Goal: Information Seeking & Learning: Learn about a topic

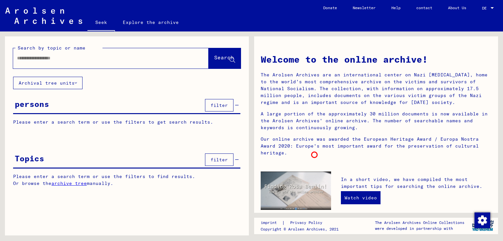
scroll to position [66, 0]
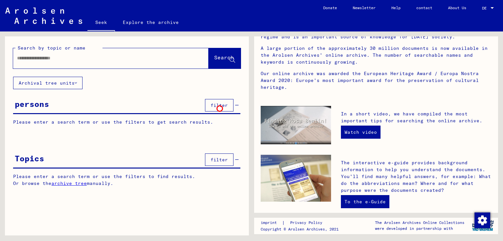
click at [220, 108] on button "filter" at bounding box center [219, 105] width 29 height 12
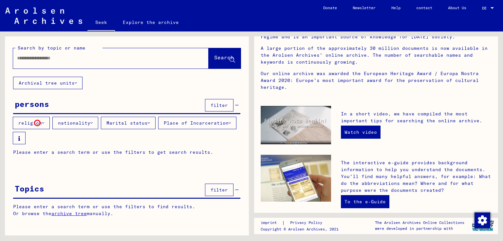
click at [37, 123] on font "religion" at bounding box center [30, 123] width 24 height 6
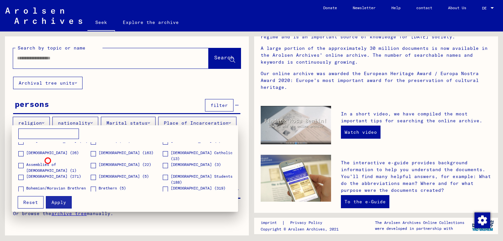
scroll to position [0, 0]
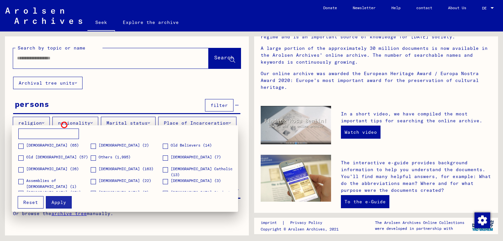
click at [64, 125] on mat-card "[DEMOGRAPHIC_DATA] (65) [DEMOGRAPHIC_DATA] (2) Old Believers (14) Old [DEMOGRAP…" at bounding box center [125, 168] width 226 height 87
click at [114, 120] on div at bounding box center [251, 120] width 503 height 241
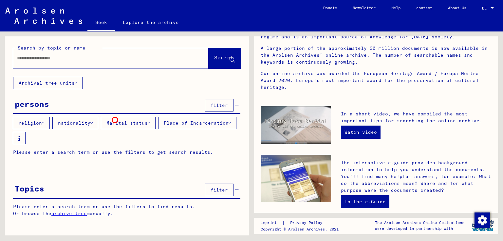
click at [115, 120] on font "Marital status" at bounding box center [127, 123] width 41 height 6
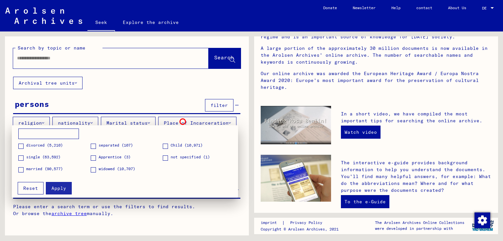
click at [183, 122] on div at bounding box center [251, 120] width 503 height 241
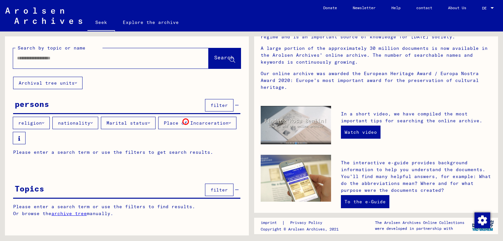
click at [186, 122] on font "Place of Incarceration" at bounding box center [196, 123] width 65 height 6
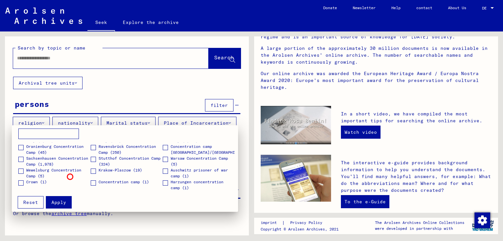
scroll to position [868, 0]
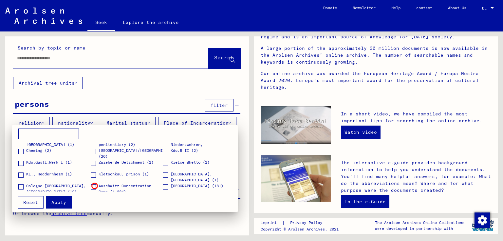
click at [95, 186] on label "Auschwitz Concentration Camp (4,604)" at bounding box center [127, 189] width 72 height 12
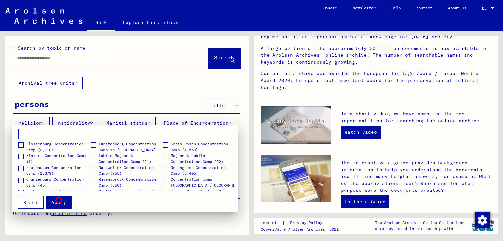
click at [59, 200] on font "Apply" at bounding box center [58, 202] width 15 height 6
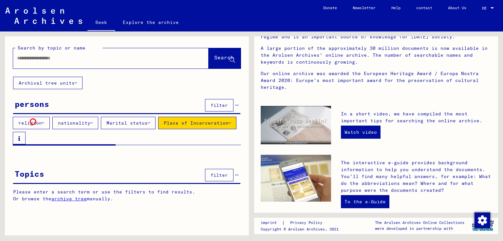
click at [33, 122] on font "religion" at bounding box center [30, 123] width 24 height 6
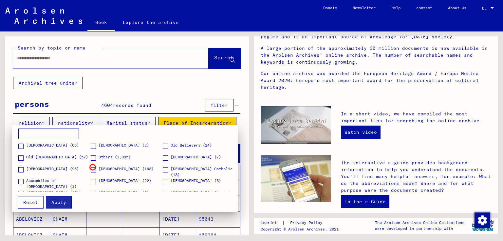
scroll to position [66, 0]
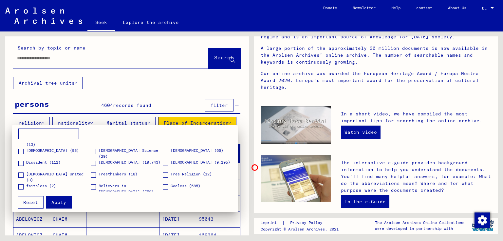
click at [255, 167] on div at bounding box center [251, 120] width 503 height 241
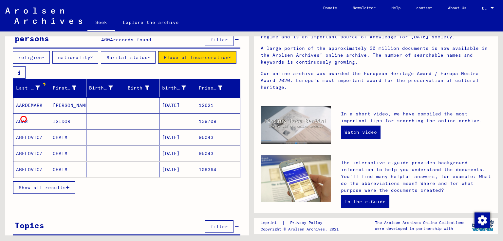
click at [24, 119] on font "ABAS" at bounding box center [22, 121] width 12 height 6
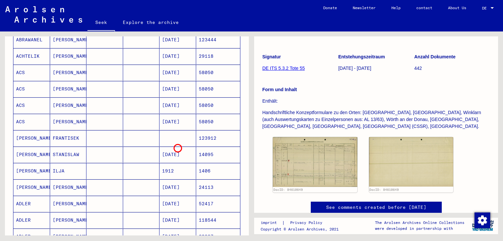
scroll to position [426, 0]
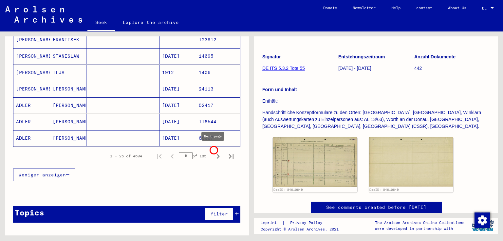
click at [214, 152] on icon "Next page" at bounding box center [218, 156] width 9 height 9
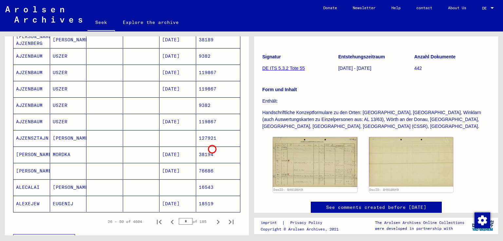
scroll to position [328, 0]
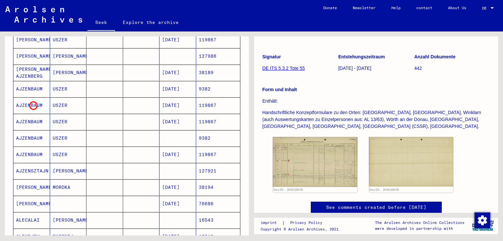
click at [32, 105] on mat-cell "AJZENBAUM" at bounding box center [31, 105] width 37 height 16
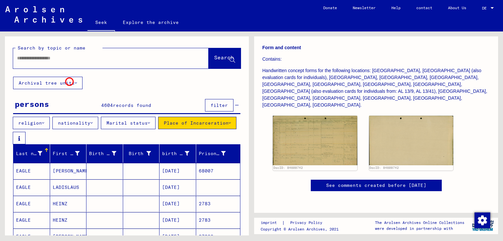
click at [69, 81] on font "Archival tree units" at bounding box center [47, 83] width 56 height 6
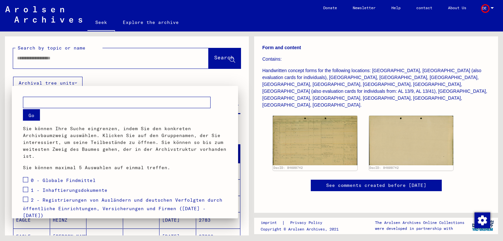
click at [485, 8] on div at bounding box center [251, 120] width 503 height 241
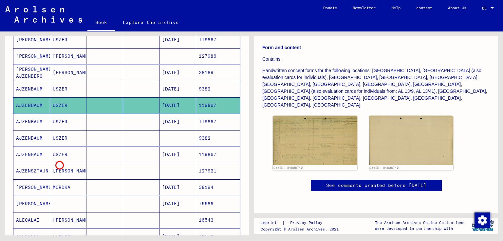
scroll to position [426, 0]
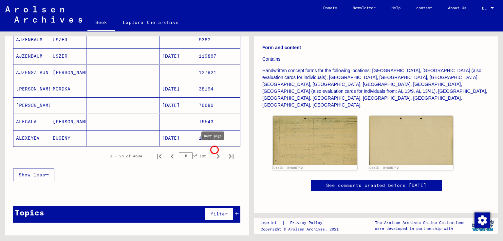
click at [214, 152] on icon "Next page" at bounding box center [218, 156] width 9 height 9
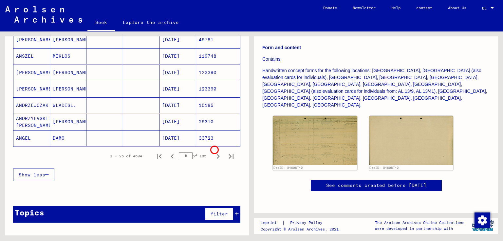
click at [214, 152] on icon "Next page" at bounding box center [218, 156] width 9 height 9
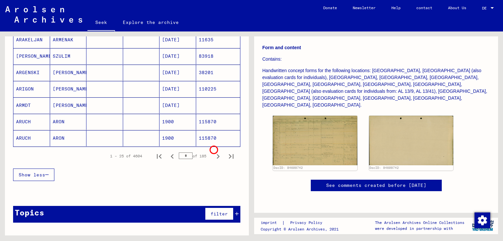
click at [214, 152] on icon "Next page" at bounding box center [218, 156] width 9 height 9
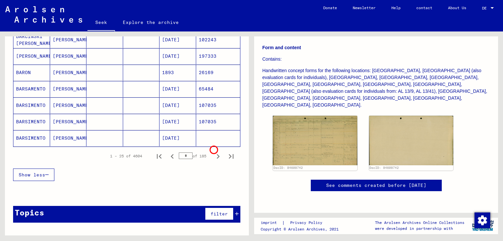
click at [214, 152] on icon "Next page" at bounding box center [218, 156] width 9 height 9
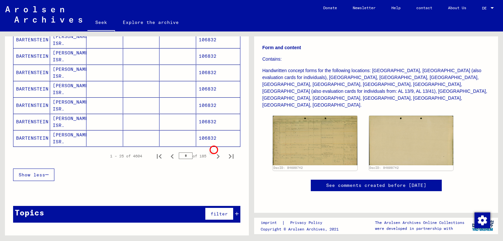
click at [214, 152] on icon "Next page" at bounding box center [218, 156] width 9 height 9
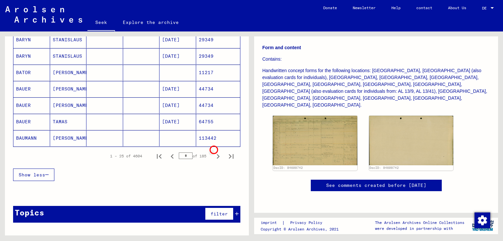
click at [214, 152] on icon "Next page" at bounding box center [218, 156] width 9 height 9
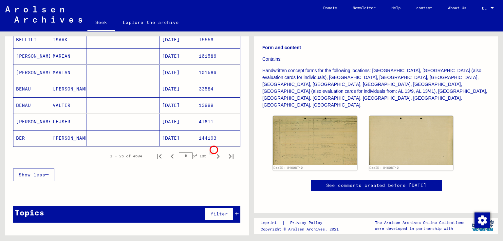
click at [214, 152] on icon "Next page" at bounding box center [218, 156] width 9 height 9
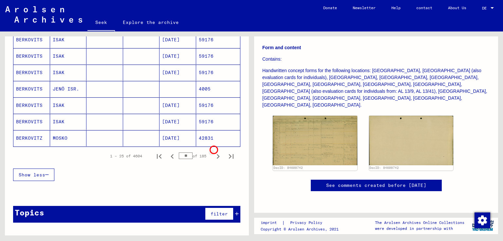
click at [214, 152] on icon "Next page" at bounding box center [218, 156] width 9 height 9
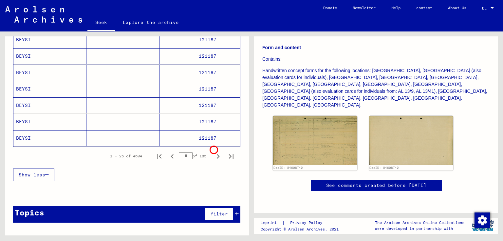
click at [214, 152] on icon "Next page" at bounding box center [218, 156] width 9 height 9
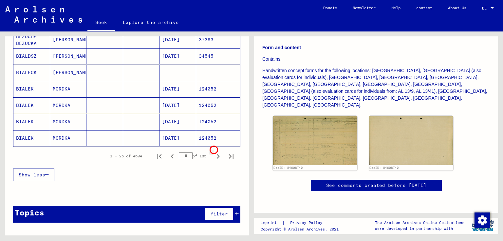
click at [214, 152] on icon "Next page" at bounding box center [218, 156] width 9 height 9
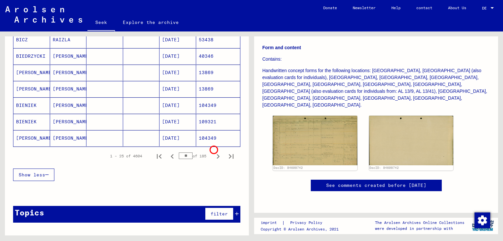
click at [214, 152] on icon "Next page" at bounding box center [218, 156] width 9 height 9
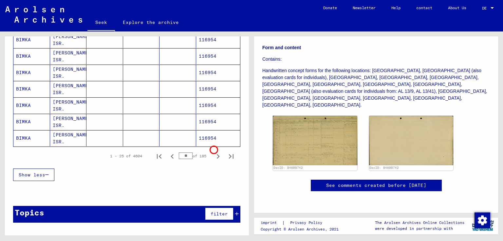
click at [214, 152] on icon "Next page" at bounding box center [218, 156] width 9 height 9
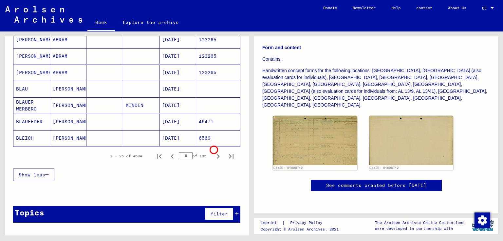
click at [214, 152] on icon "Next page" at bounding box center [218, 156] width 9 height 9
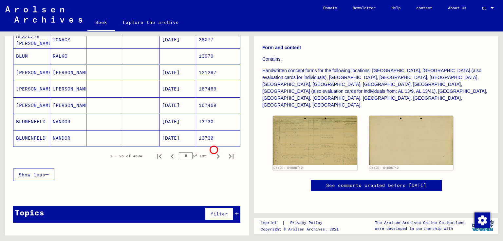
click at [214, 152] on icon "Next page" at bounding box center [218, 156] width 9 height 9
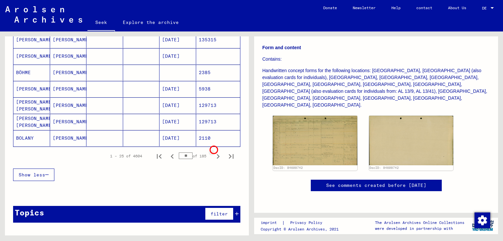
click at [214, 152] on icon "Next page" at bounding box center [218, 156] width 9 height 9
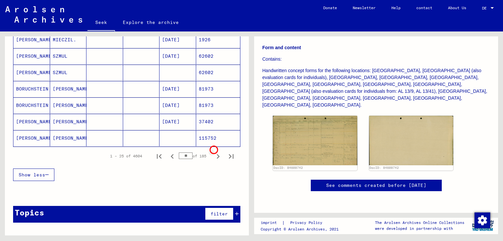
click at [214, 152] on icon "Next page" at bounding box center [218, 156] width 9 height 9
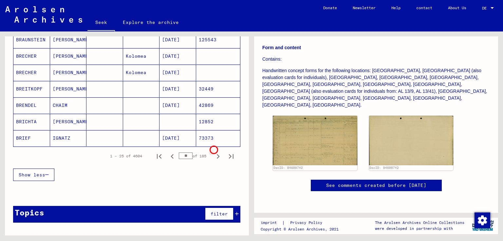
click at [214, 152] on icon "Next page" at bounding box center [218, 156] width 9 height 9
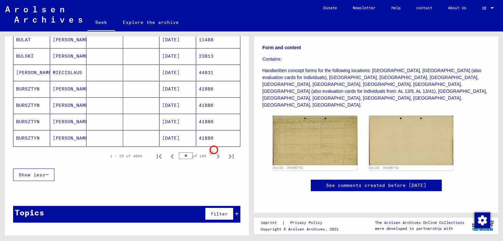
click at [214, 152] on icon "Next page" at bounding box center [218, 156] width 9 height 9
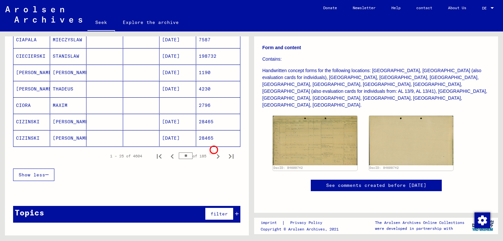
click at [214, 152] on icon "Next page" at bounding box center [218, 156] width 9 height 9
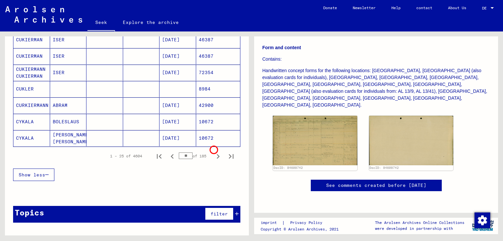
click at [214, 152] on icon "Next page" at bounding box center [218, 156] width 9 height 9
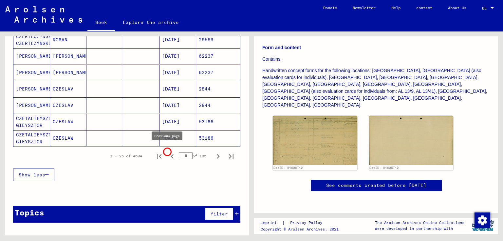
click at [168, 152] on icon "Previous page" at bounding box center [172, 156] width 9 height 9
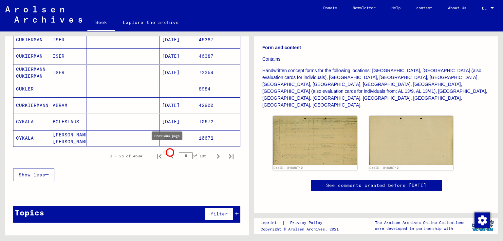
click at [169, 152] on icon "Previous page" at bounding box center [172, 156] width 9 height 9
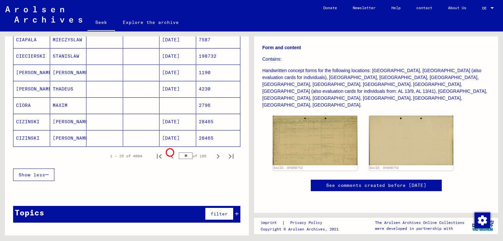
click at [169, 152] on icon "Previous page" at bounding box center [172, 156] width 9 height 9
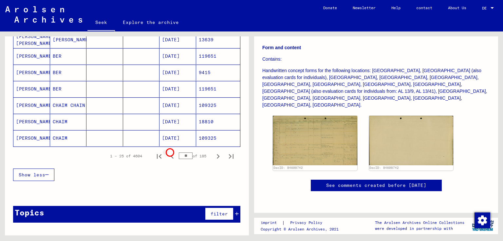
click at [169, 152] on icon "Previous page" at bounding box center [172, 156] width 9 height 9
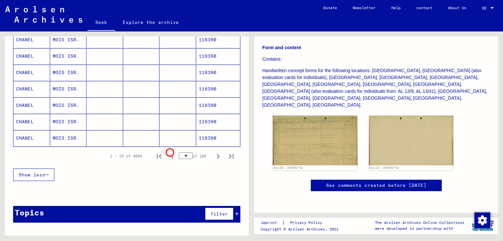
click at [169, 152] on icon "Previous page" at bounding box center [172, 156] width 9 height 9
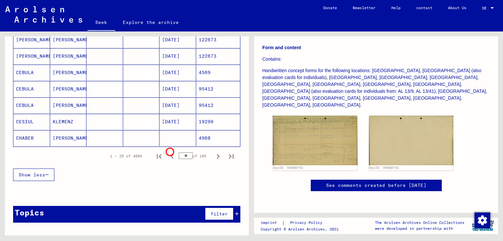
click at [169, 152] on icon "Previous page" at bounding box center [172, 156] width 9 height 9
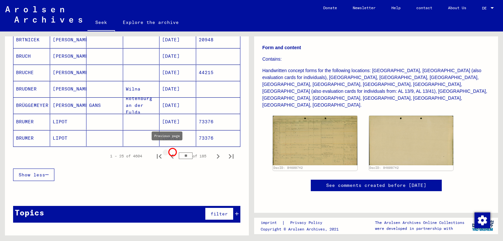
click at [172, 151] on button "Previous page" at bounding box center [172, 155] width 13 height 13
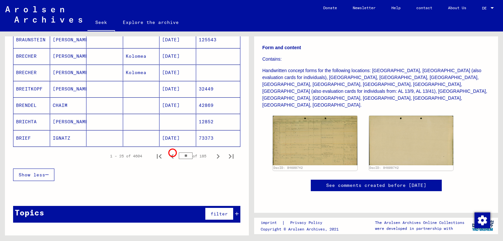
click at [172, 152] on button "Previous page" at bounding box center [172, 155] width 13 height 13
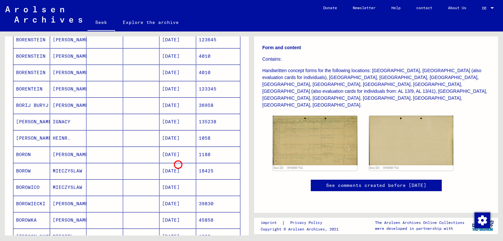
scroll to position [361, 0]
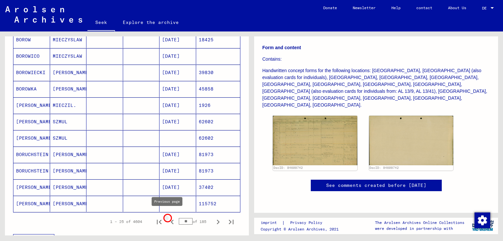
click at [171, 220] on icon "Previous page" at bounding box center [172, 222] width 3 height 5
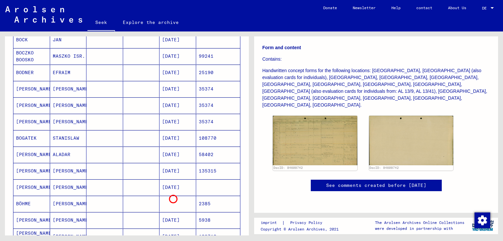
scroll to position [426, 0]
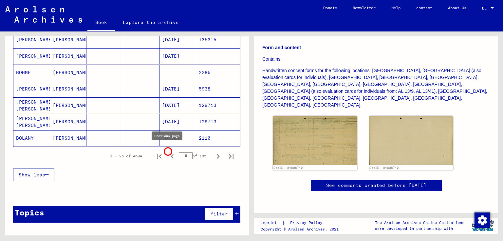
click at [168, 152] on icon "Previous page" at bounding box center [172, 156] width 9 height 9
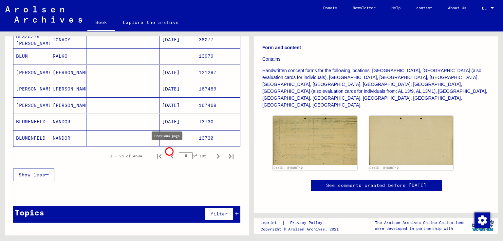
click at [168, 152] on icon "Previous page" at bounding box center [172, 156] width 9 height 9
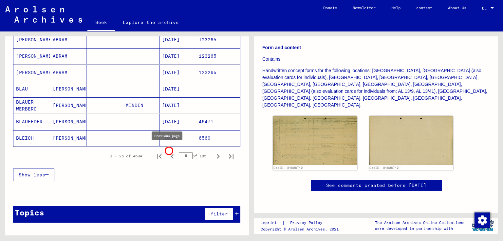
click at [168, 152] on icon "Previous page" at bounding box center [172, 156] width 9 height 9
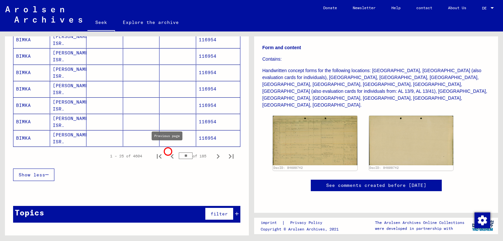
click at [171, 154] on icon "Previous page" at bounding box center [172, 156] width 3 height 5
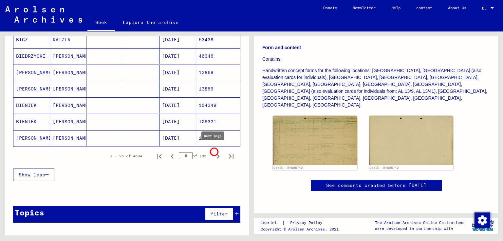
click at [217, 154] on icon "Next page" at bounding box center [218, 156] width 3 height 5
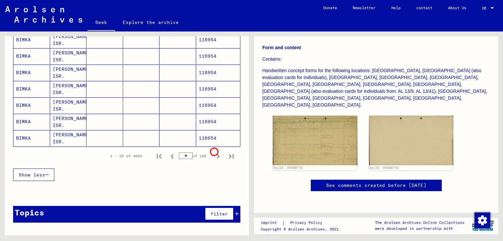
click at [217, 154] on icon "Next page" at bounding box center [218, 156] width 3 height 5
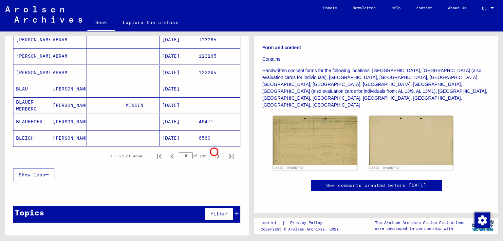
click at [217, 154] on icon "Next page" at bounding box center [218, 156] width 3 height 5
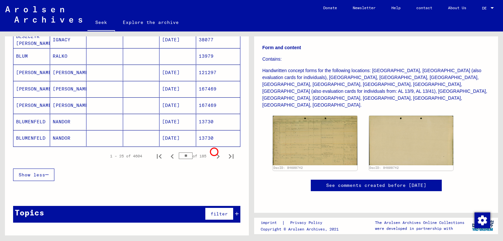
click at [217, 154] on icon "Next page" at bounding box center [218, 156] width 3 height 5
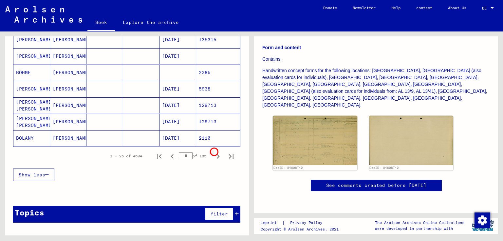
click at [217, 154] on icon "Next page" at bounding box center [218, 156] width 3 height 5
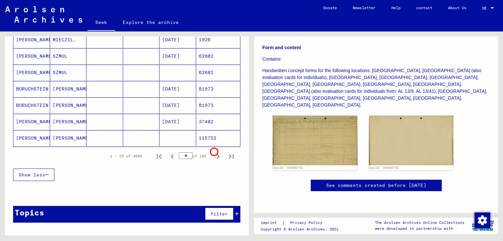
click at [217, 154] on icon "Next page" at bounding box center [218, 156] width 3 height 5
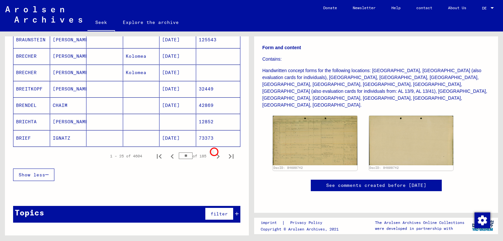
click at [217, 154] on icon "Next page" at bounding box center [218, 156] width 3 height 5
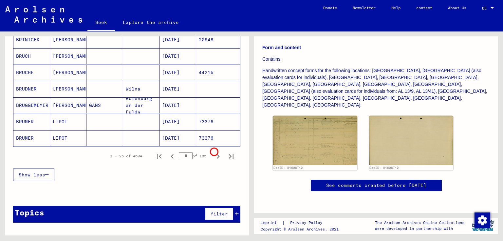
click at [217, 154] on icon "Next page" at bounding box center [218, 156] width 3 height 5
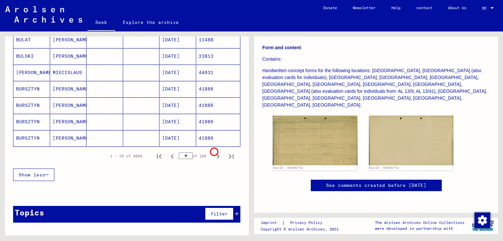
click at [217, 154] on icon "Next page" at bounding box center [218, 156] width 3 height 5
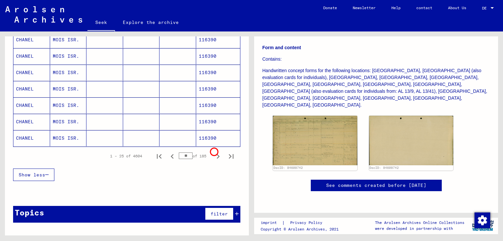
click at [217, 154] on icon "Next page" at bounding box center [218, 156] width 3 height 5
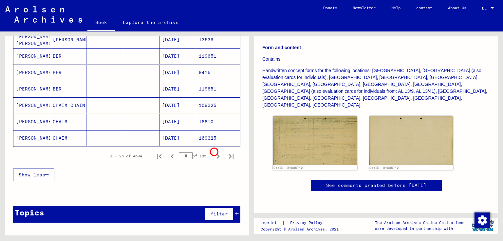
click at [217, 154] on icon "Next page" at bounding box center [218, 156] width 3 height 5
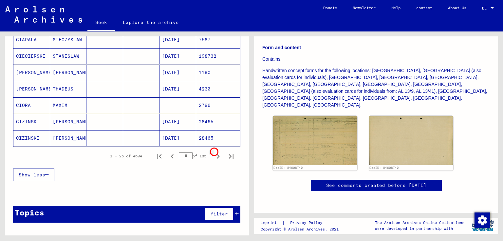
click at [217, 154] on icon "Next page" at bounding box center [218, 156] width 3 height 5
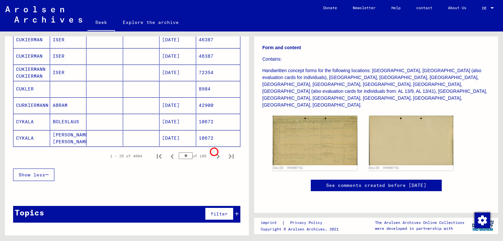
click at [217, 154] on icon "Next page" at bounding box center [218, 156] width 3 height 5
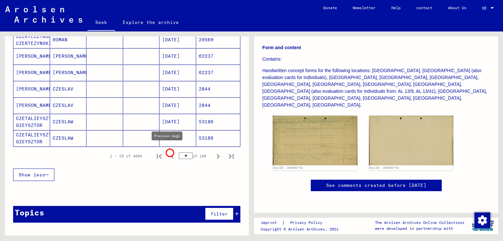
click at [169, 152] on icon "Previous page" at bounding box center [172, 156] width 9 height 9
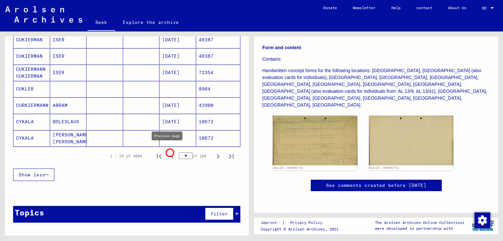
type input "**"
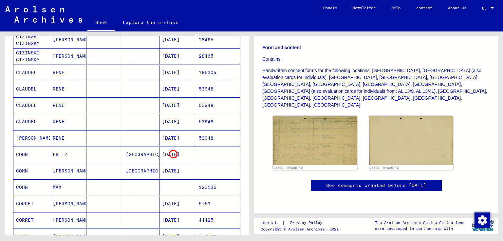
scroll to position [98, 0]
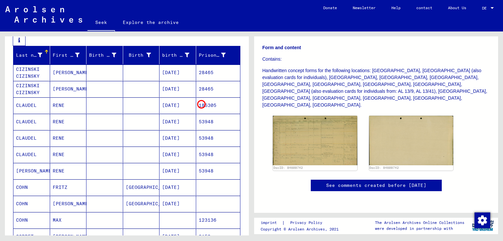
click at [201, 103] on mat-cell "185305" at bounding box center [218, 105] width 44 height 16
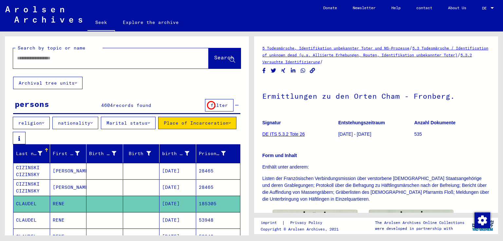
click at [211, 104] on font "filter" at bounding box center [219, 105] width 17 height 6
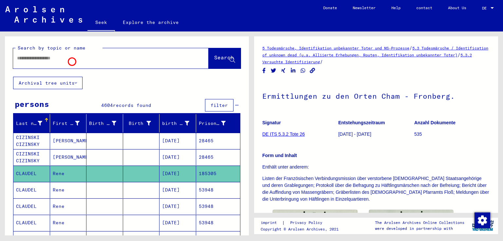
click at [71, 61] on input "text" at bounding box center [105, 58] width 176 height 7
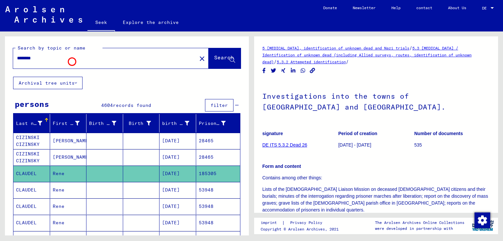
type input "********"
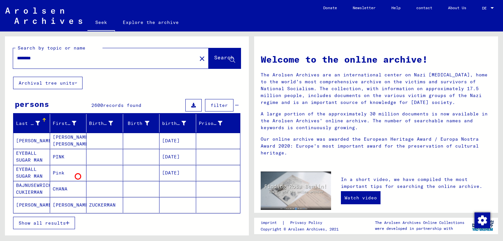
scroll to position [66, 0]
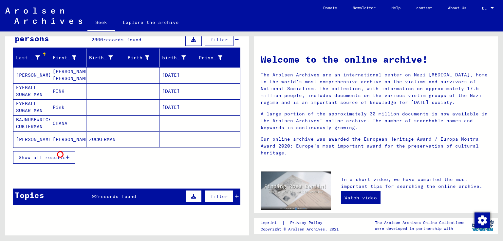
click at [60, 154] on font "Show all results" at bounding box center [42, 157] width 47 height 6
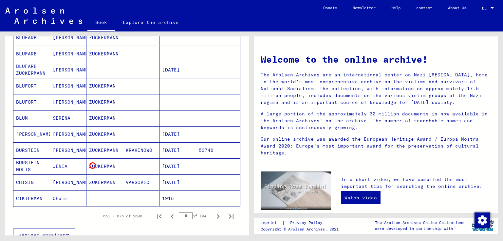
scroll to position [426, 0]
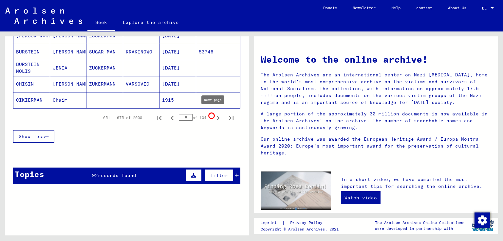
click at [214, 116] on icon "Next page" at bounding box center [218, 117] width 9 height 9
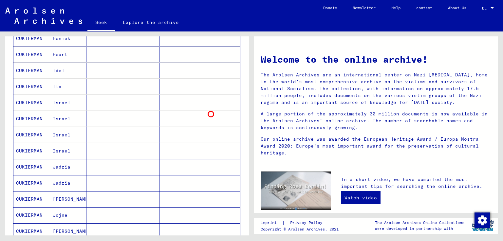
scroll to position [393, 0]
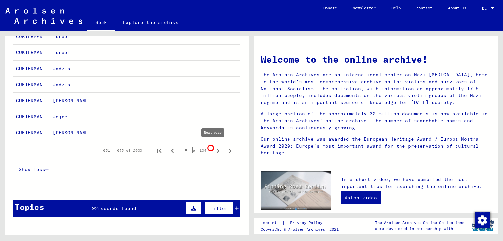
click at [214, 148] on icon "Next page" at bounding box center [218, 150] width 9 height 9
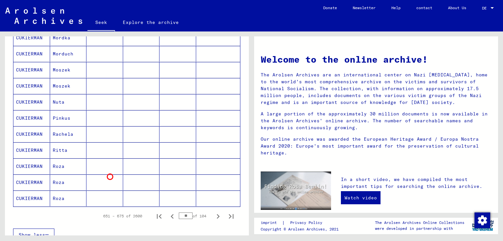
scroll to position [361, 0]
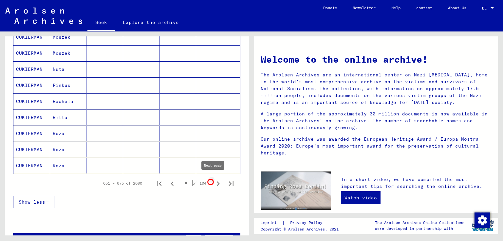
click at [214, 182] on icon "Next page" at bounding box center [218, 183] width 9 height 9
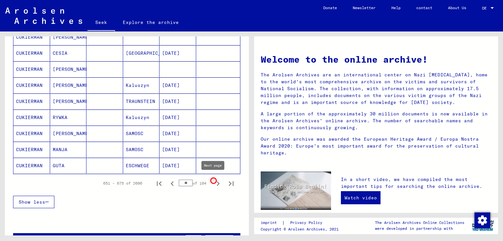
click at [217, 181] on icon "Next page" at bounding box center [218, 183] width 3 height 5
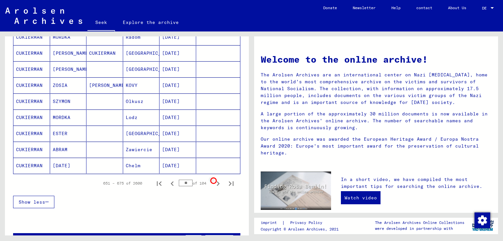
click at [217, 181] on icon "Next page" at bounding box center [218, 183] width 3 height 5
type input "**"
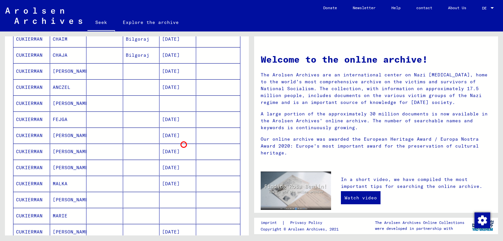
scroll to position [0, 0]
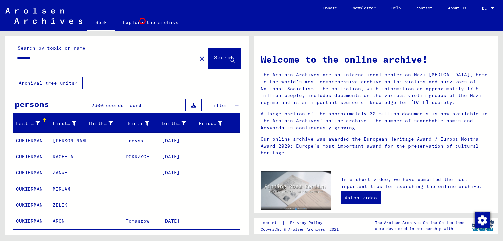
click at [143, 21] on font "Explore the archive" at bounding box center [151, 22] width 56 height 6
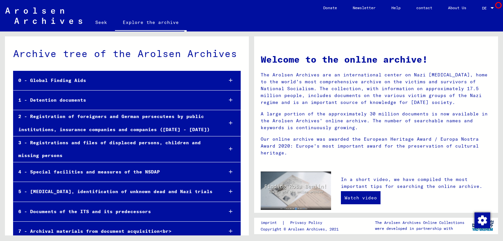
click at [488, 5] on div "DE DE" at bounding box center [488, 6] width 13 height 11
click at [471, 14] on font "English" at bounding box center [476, 11] width 16 height 5
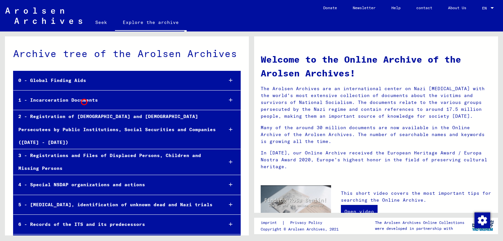
click at [84, 100] on font "1 - Incarceration Documents" at bounding box center [58, 100] width 80 height 6
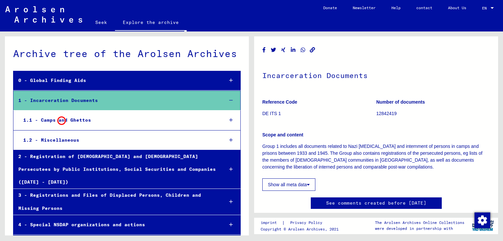
click at [61, 120] on font "1.1 - Camps and Ghettos" at bounding box center [57, 120] width 68 height 6
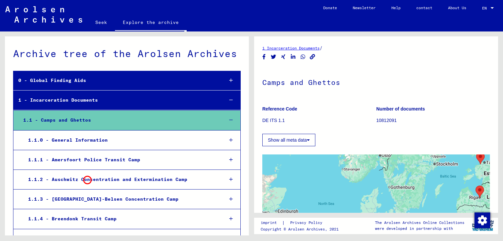
click at [87, 179] on div "1.1.2 - Auschwitz Concentration and Extermination Camp" at bounding box center [120, 179] width 195 height 13
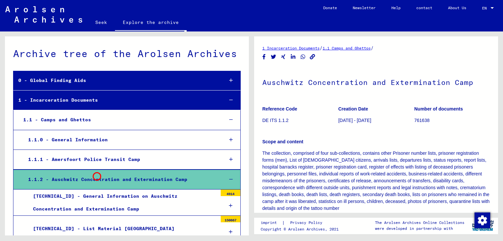
click at [96, 175] on div "1.1.2 - Auschwitz Concentration and Extermination Camp" at bounding box center [120, 179] width 195 height 13
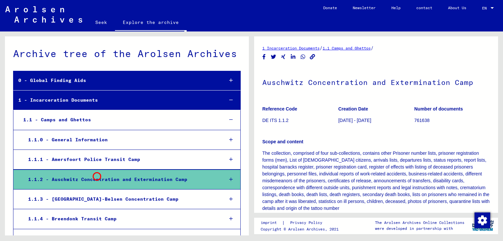
click at [96, 175] on div "1.1.2 - Auschwitz Concentration and Extermination Camp" at bounding box center [120, 179] width 195 height 13
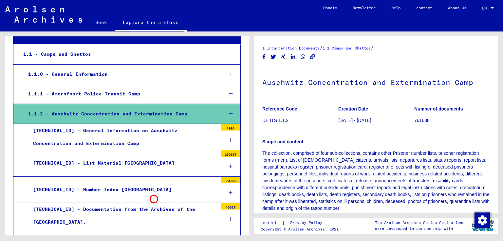
scroll to position [98, 0]
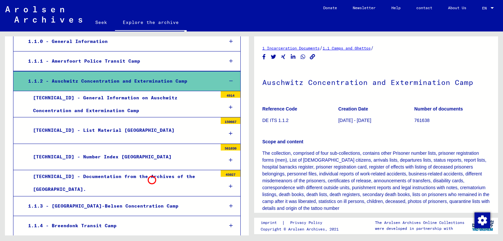
click at [151, 179] on font "[TECHNICAL_ID] - Documentation from the Archives of the [GEOGRAPHIC_DATA]." at bounding box center [114, 182] width 162 height 19
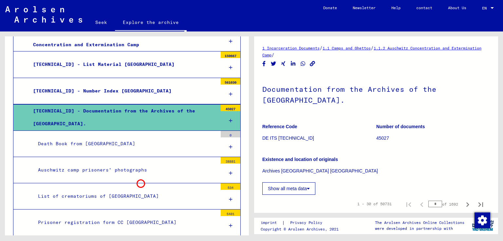
scroll to position [197, 0]
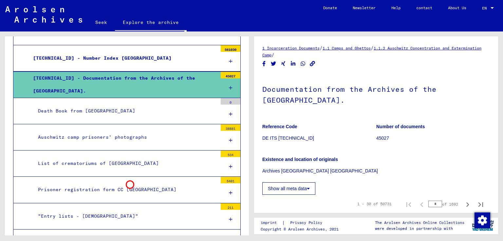
click at [129, 184] on div "Prisoner registration form CC [GEOGRAPHIC_DATA]" at bounding box center [125, 189] width 185 height 13
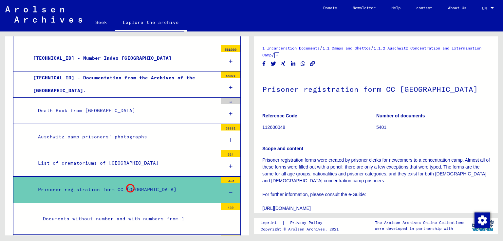
click at [129, 187] on font "Prisoner registration form CC [GEOGRAPHIC_DATA]" at bounding box center [107, 189] width 139 height 6
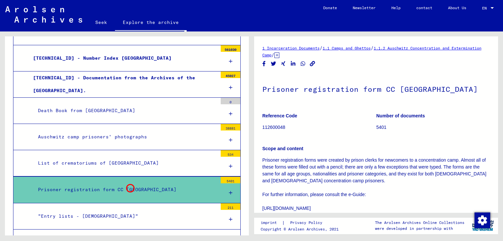
click at [129, 187] on font "Prisoner registration form CC [GEOGRAPHIC_DATA]" at bounding box center [107, 189] width 139 height 6
click at [221, 187] on div at bounding box center [231, 192] width 20 height 19
click at [123, 187] on font "Prisoner registration form CC [GEOGRAPHIC_DATA]" at bounding box center [107, 189] width 139 height 6
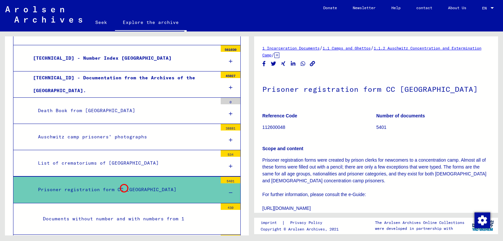
click at [123, 187] on font "Prisoner registration form CC [GEOGRAPHIC_DATA]" at bounding box center [107, 189] width 139 height 6
click at [122, 187] on font "Prisoner registration form CC [GEOGRAPHIC_DATA]" at bounding box center [107, 189] width 139 height 6
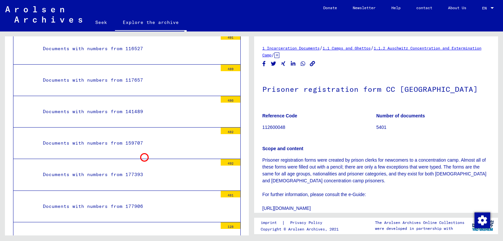
scroll to position [590, 0]
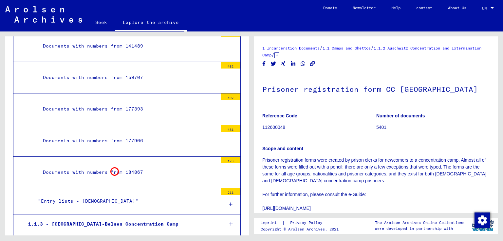
click at [114, 170] on font "Documents with numbers from 184867" at bounding box center [93, 172] width 100 height 6
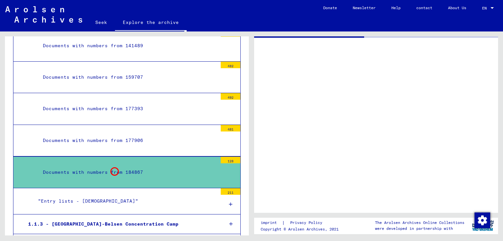
scroll to position [590, 0]
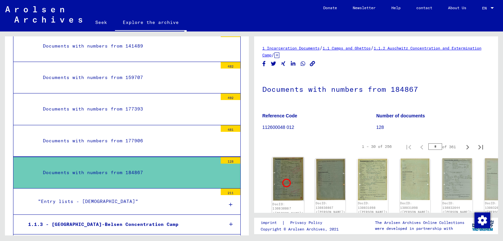
click at [286, 182] on img at bounding box center [288, 179] width 32 height 44
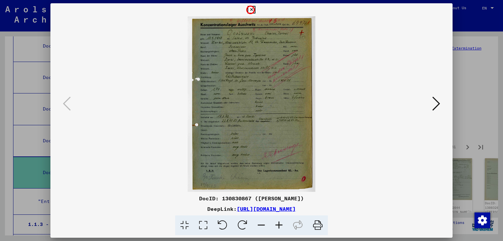
click at [250, 9] on icon at bounding box center [252, 10] width 8 height 8
